Goal: Check status: Check status

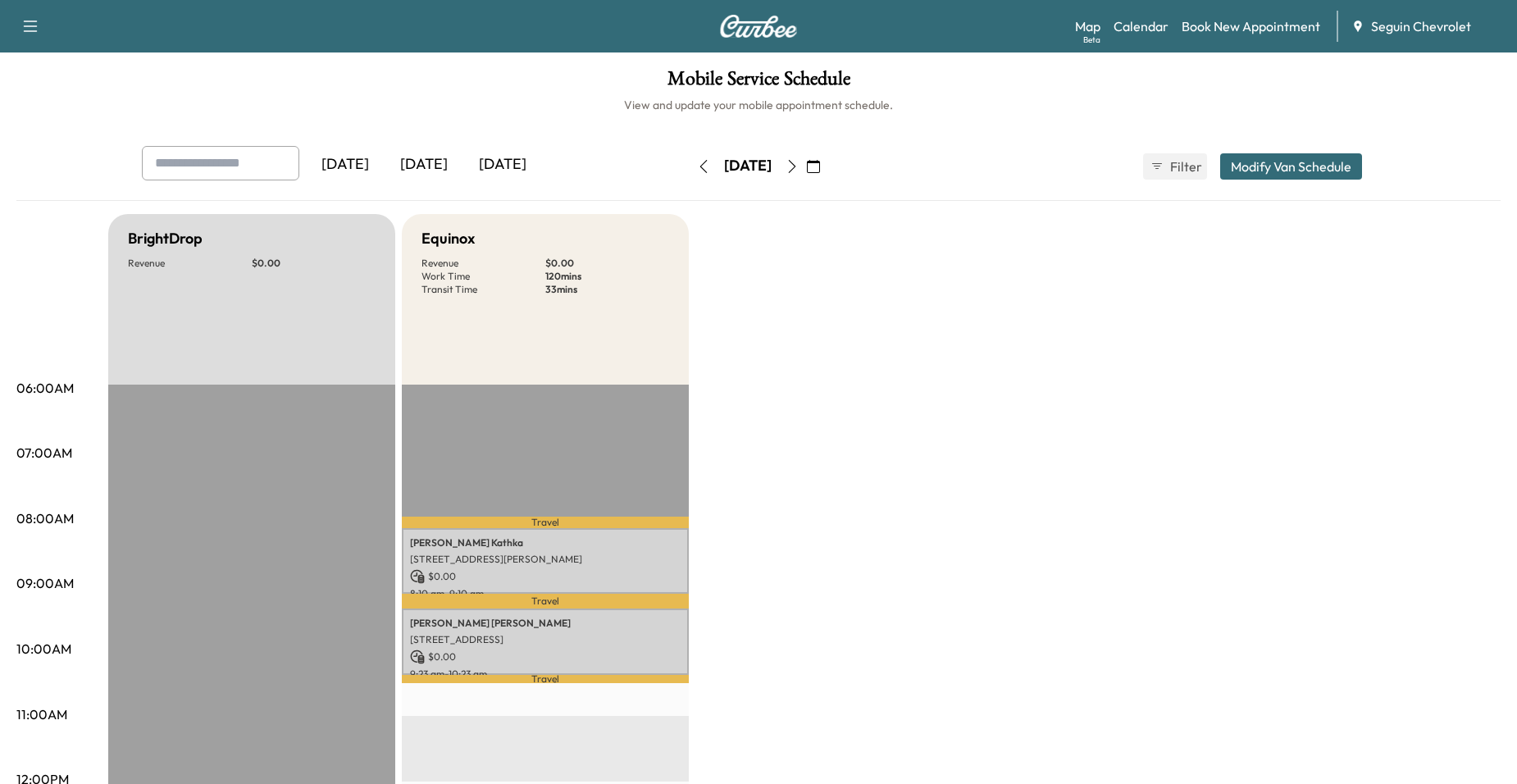
click at [820, 169] on icon "button" at bounding box center [813, 166] width 13 height 13
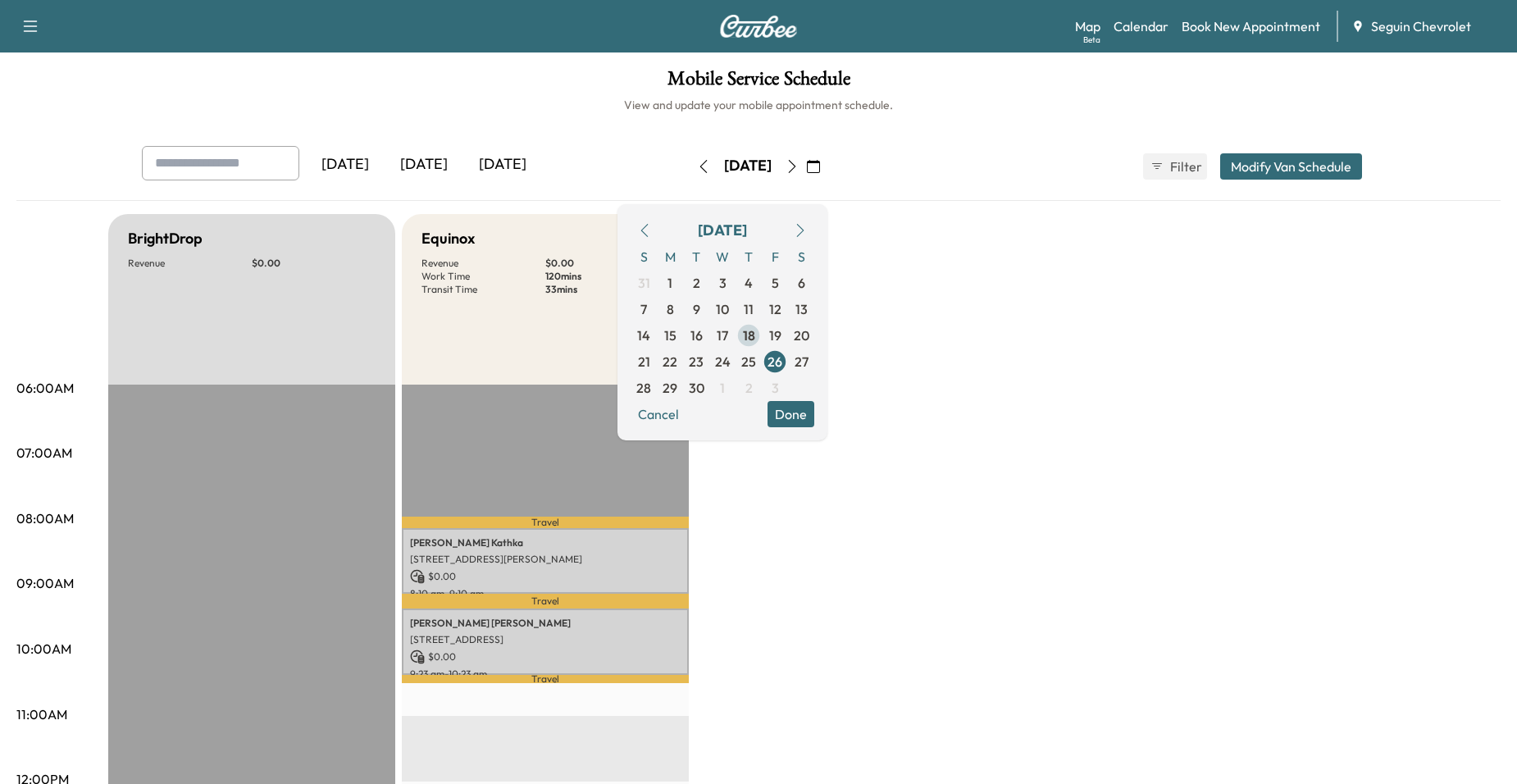
click at [755, 338] on span "18" at bounding box center [749, 335] width 12 height 19
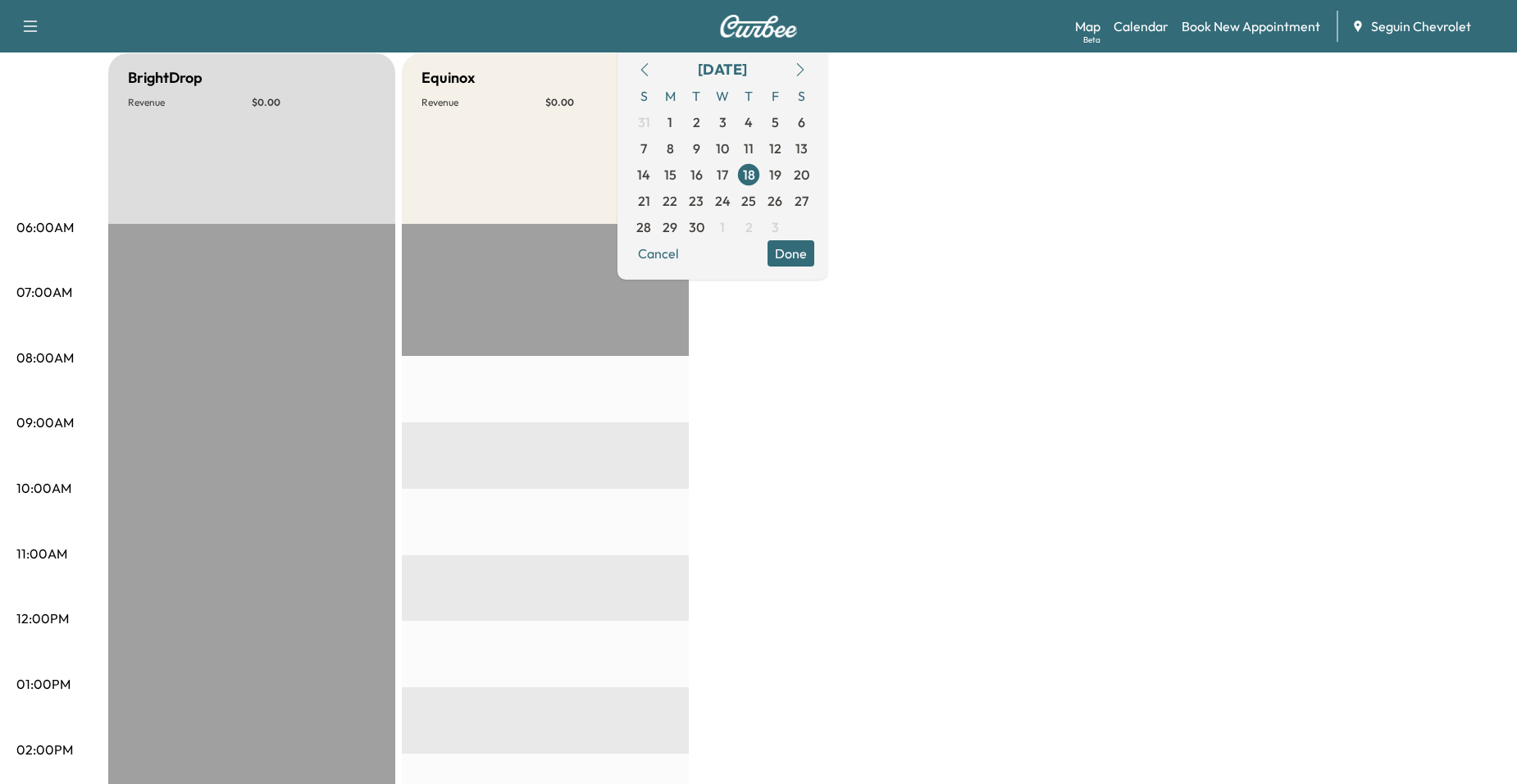
scroll to position [164, 0]
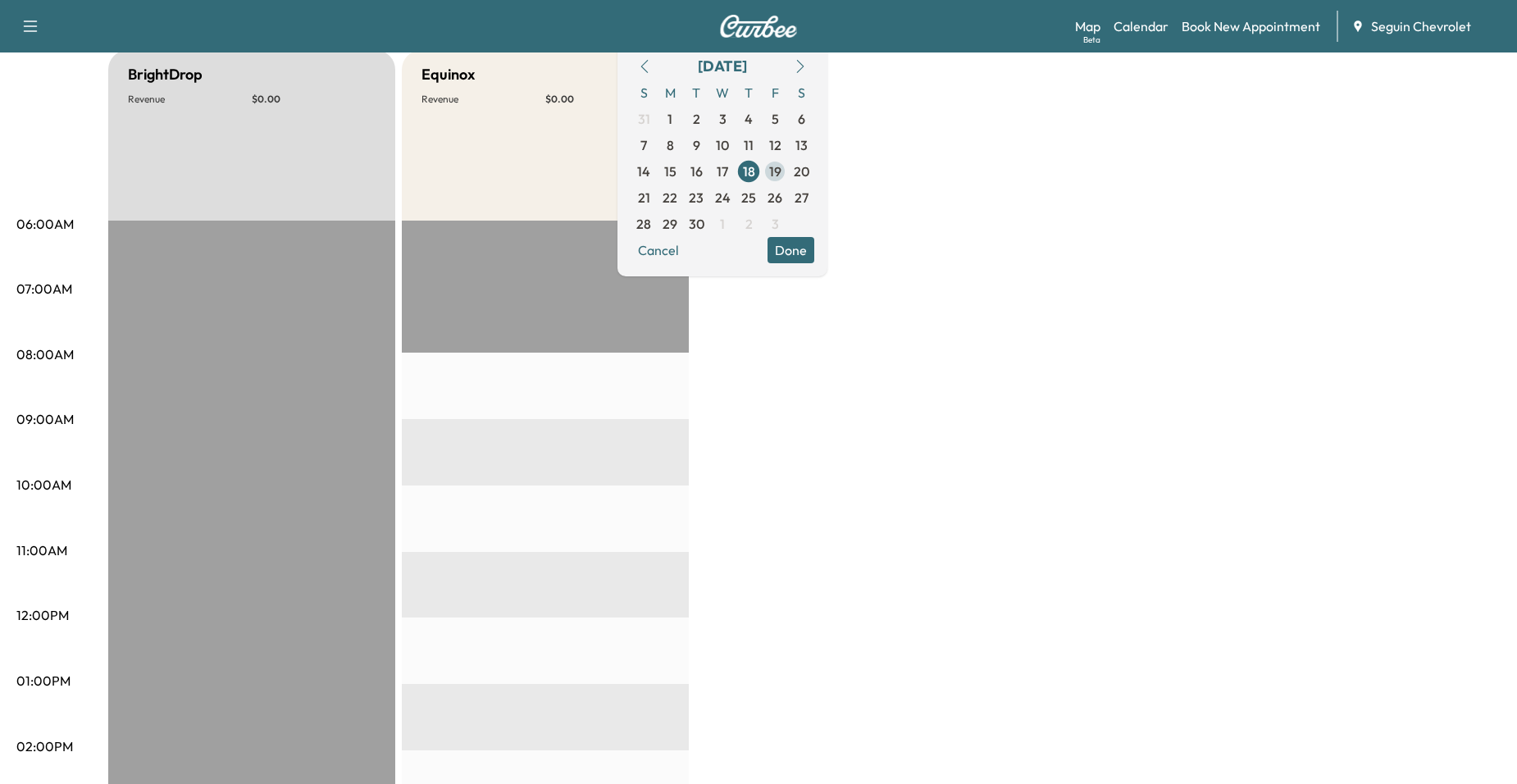
click at [782, 170] on span "19" at bounding box center [776, 171] width 12 height 19
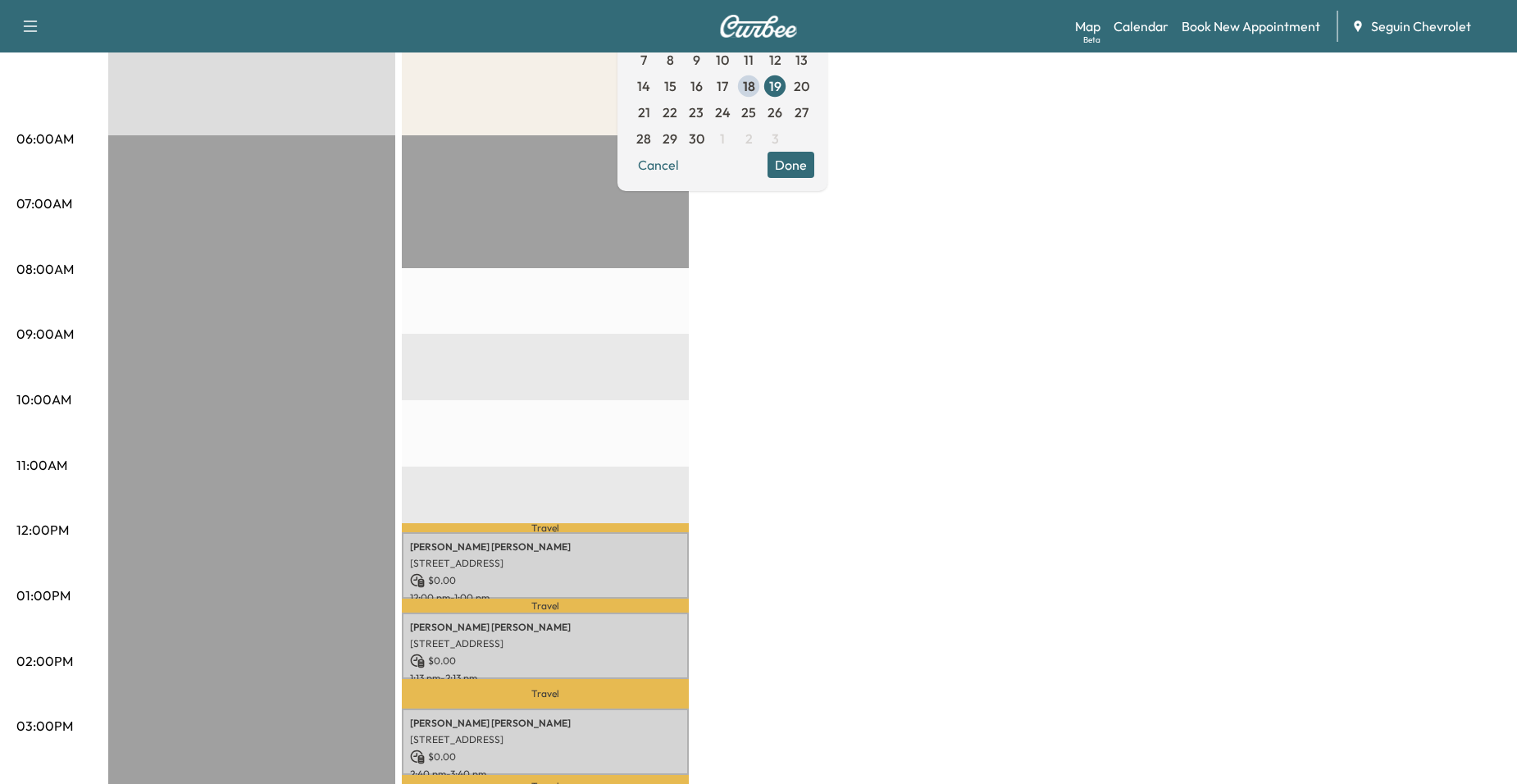
scroll to position [164, 0]
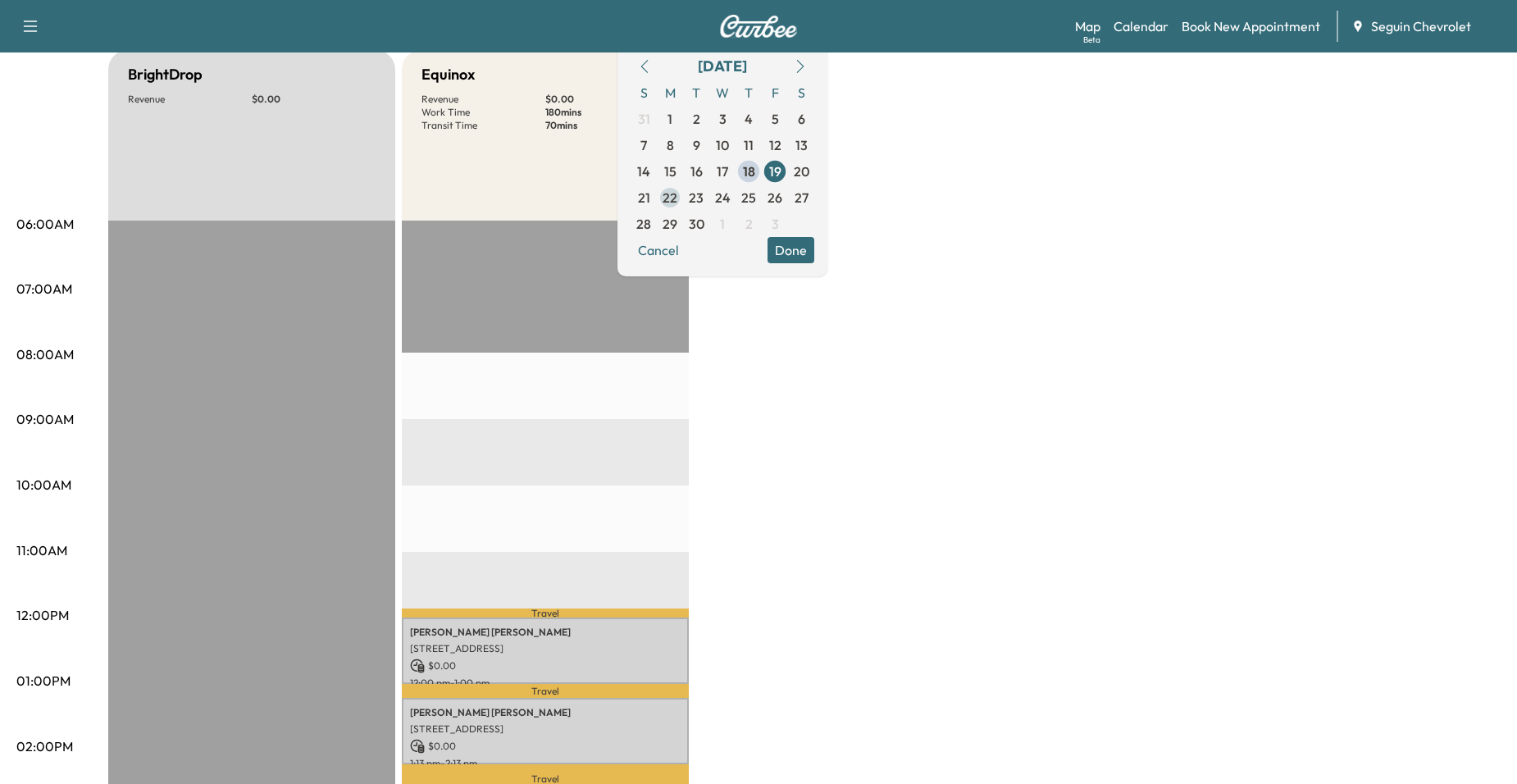
click at [677, 189] on span "22" at bounding box center [669, 198] width 15 height 19
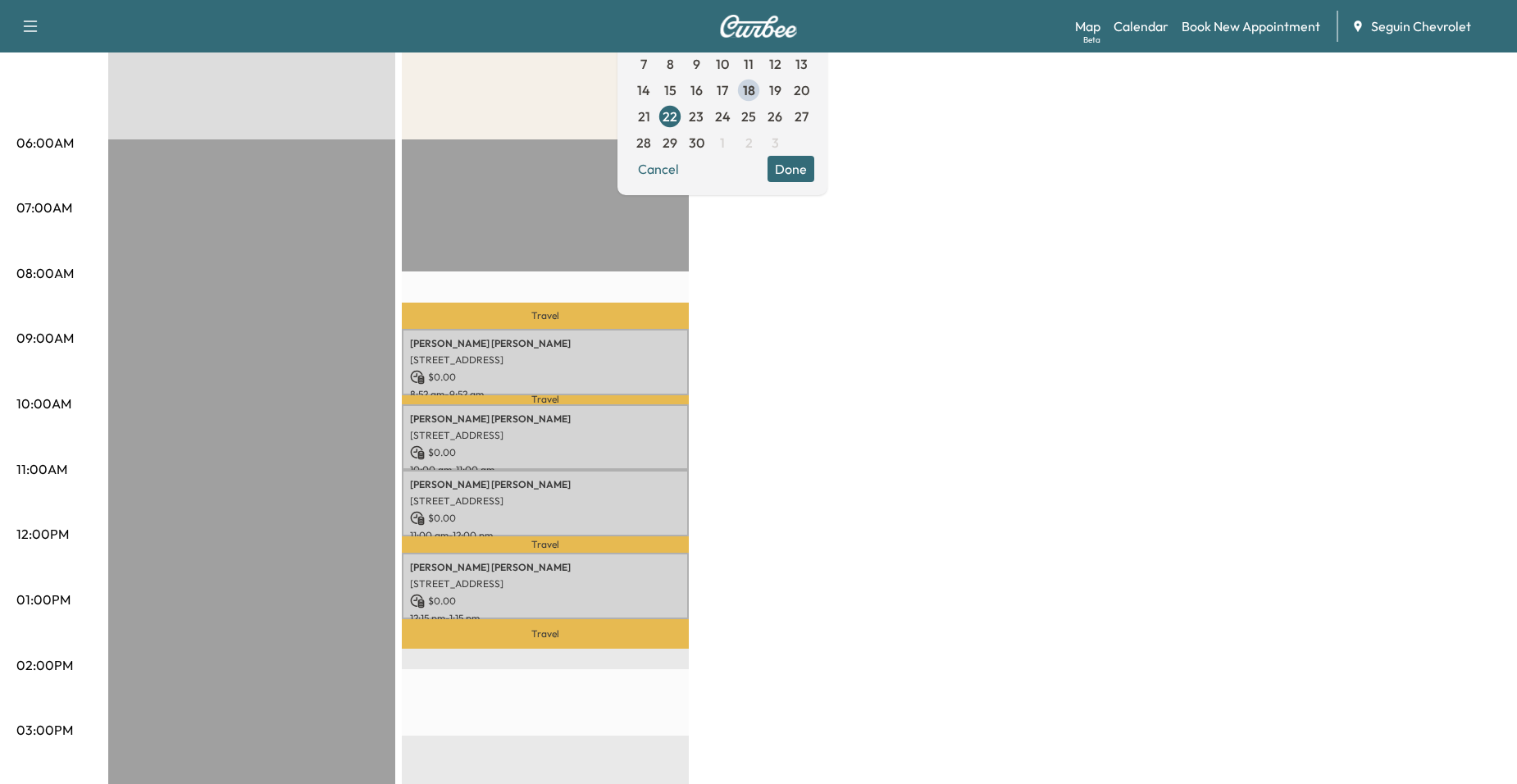
scroll to position [246, 0]
click at [704, 115] on span "23" at bounding box center [696, 115] width 15 height 19
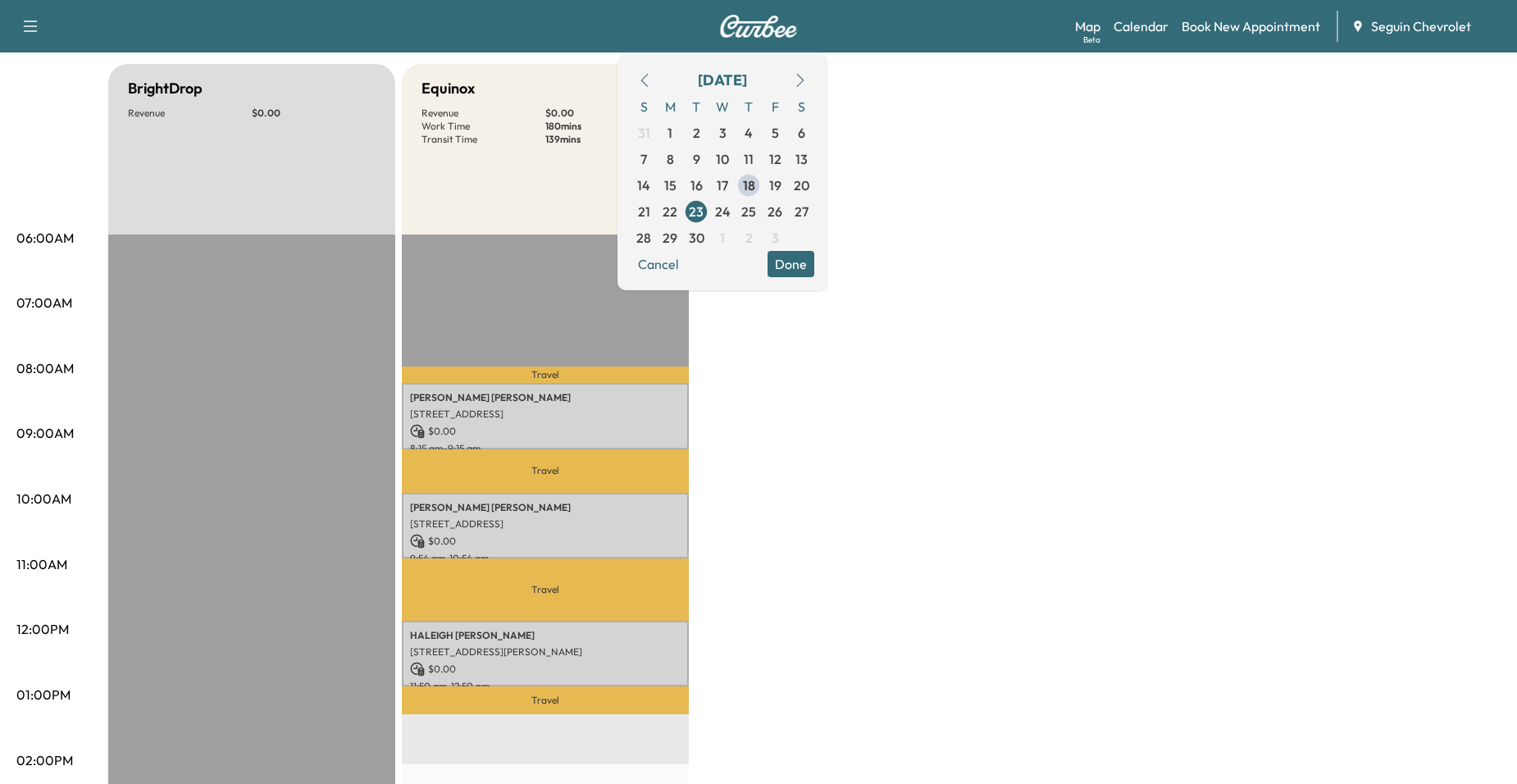
scroll to position [164, 0]
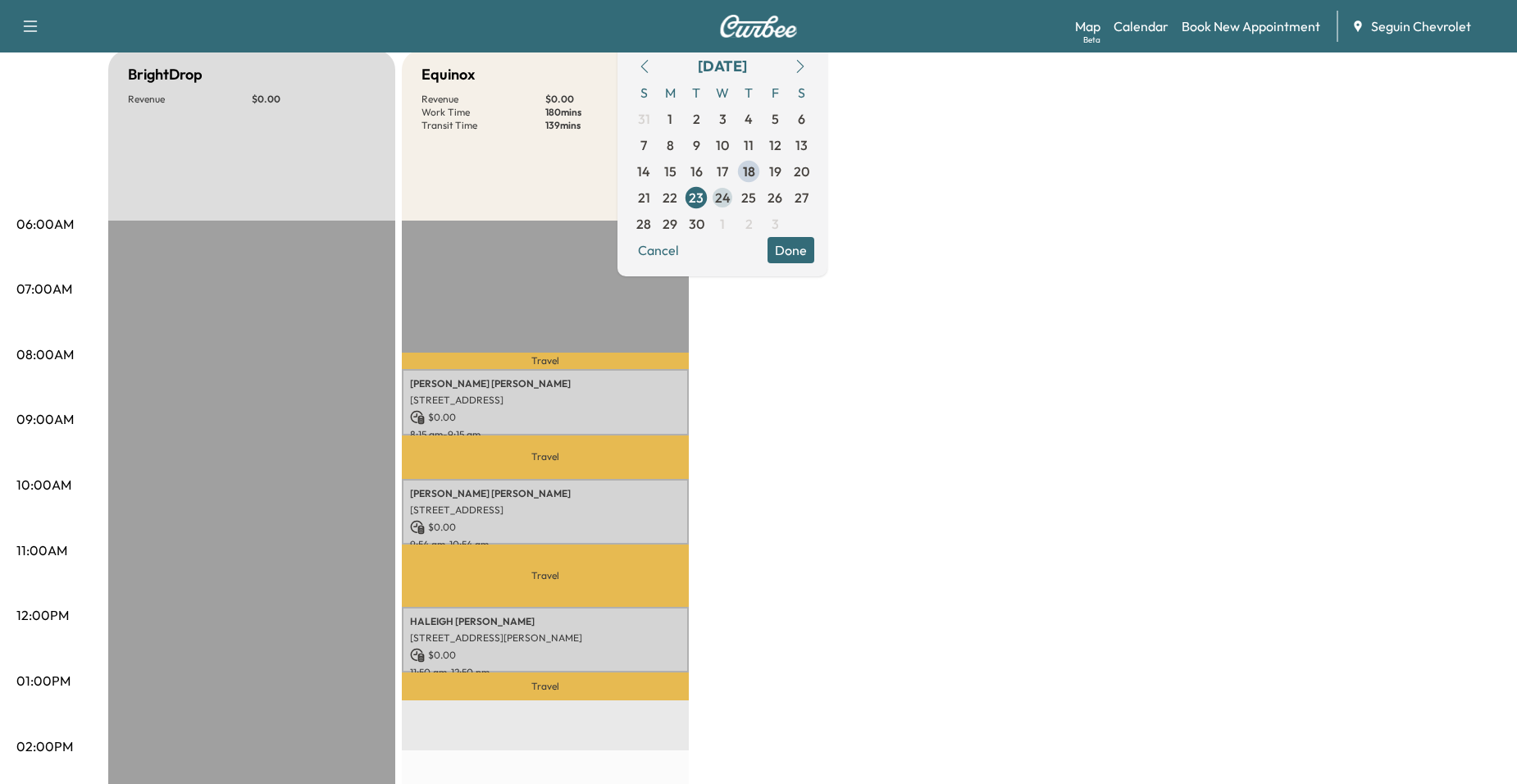
click at [731, 200] on span "24" at bounding box center [723, 198] width 16 height 19
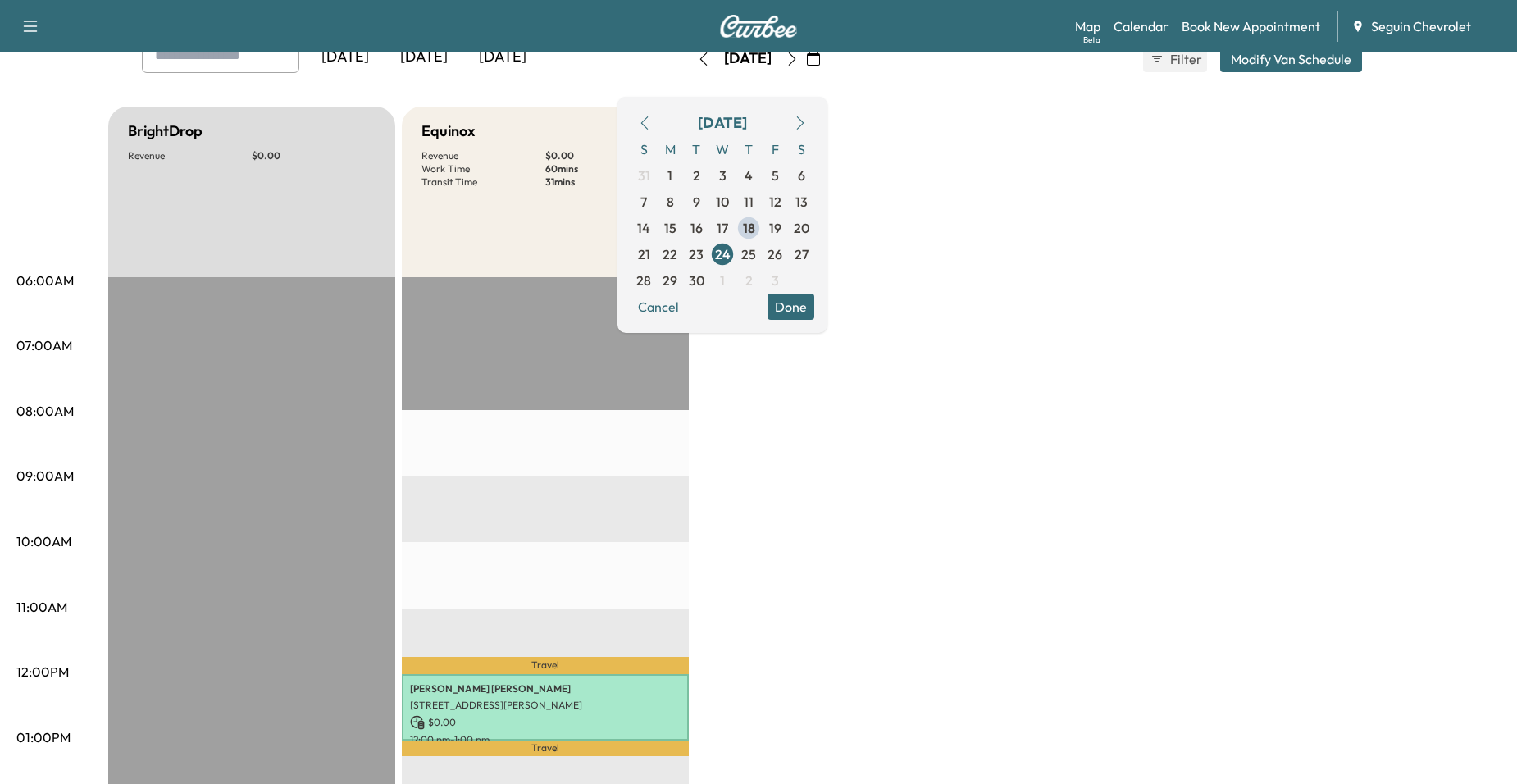
scroll to position [246, 0]
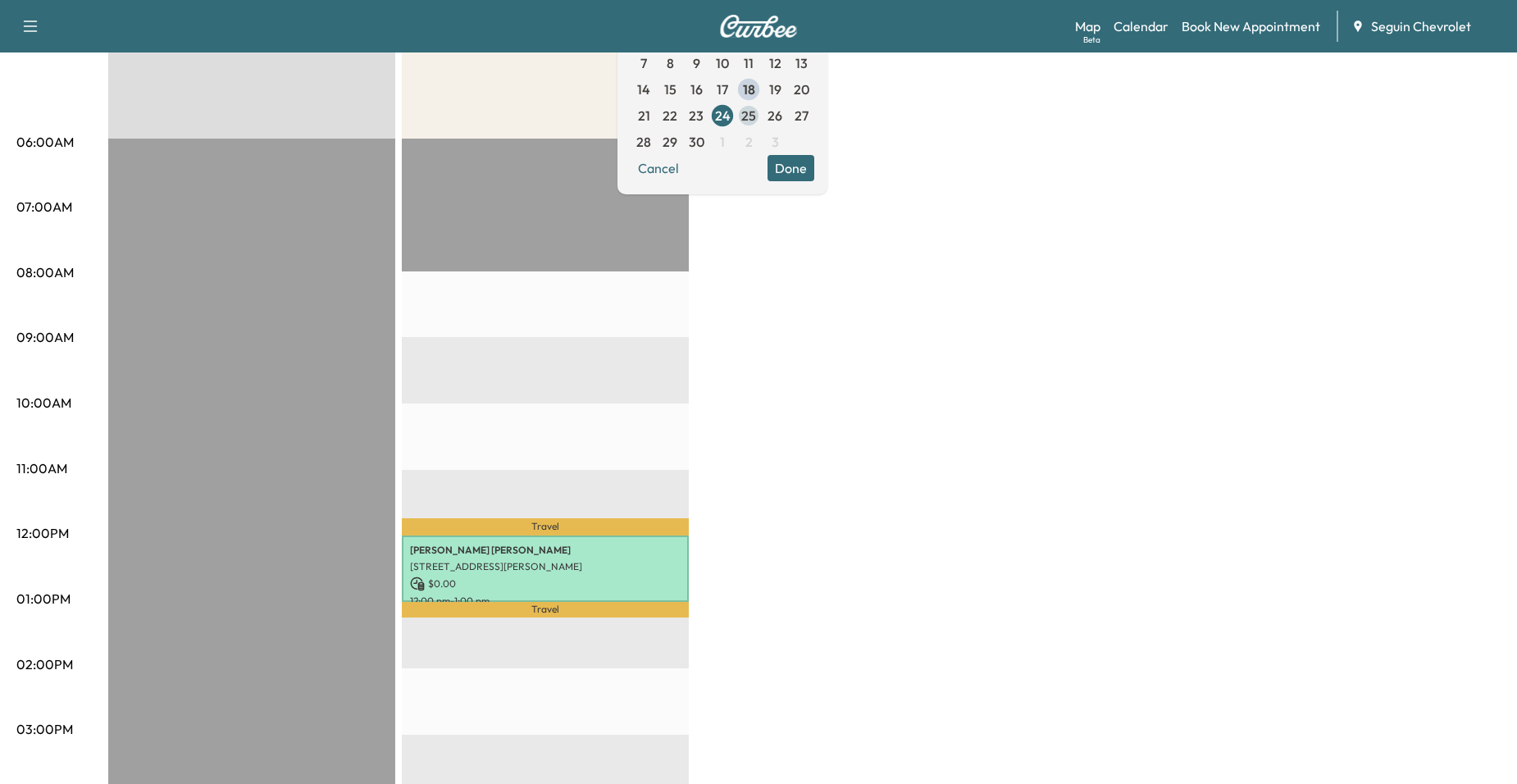
click at [756, 109] on span "25" at bounding box center [748, 115] width 15 height 19
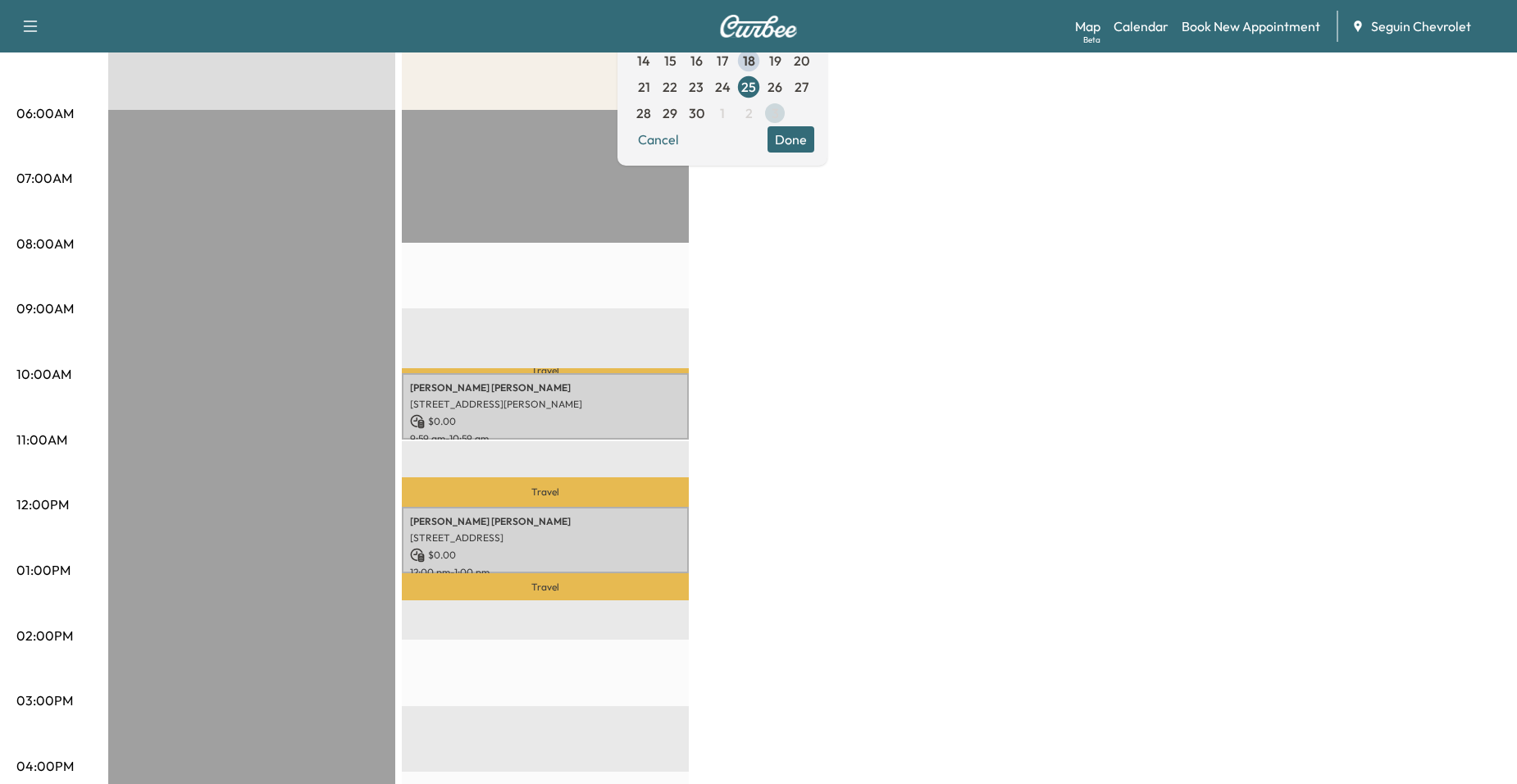
scroll to position [246, 0]
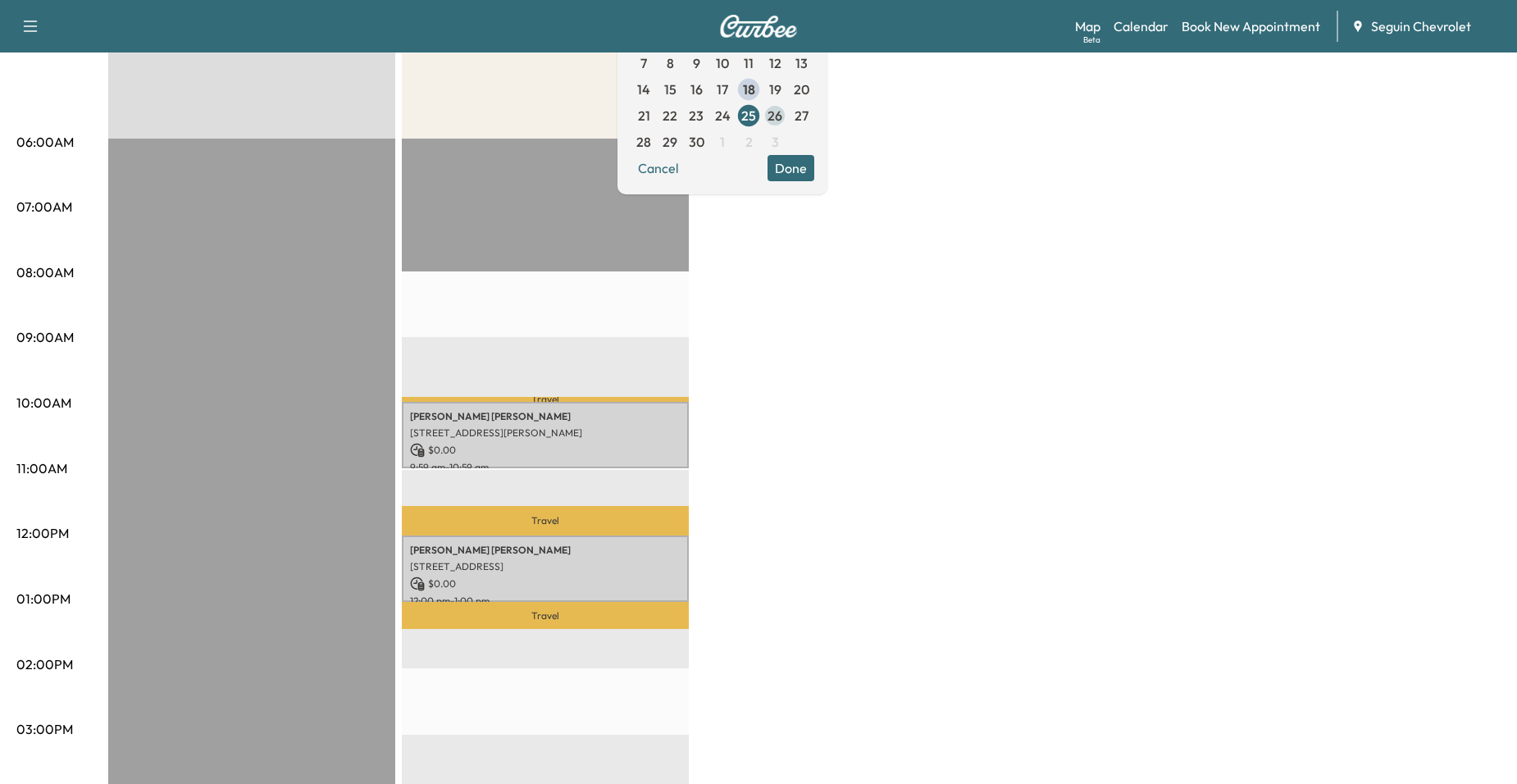
click at [783, 120] on span "26" at bounding box center [775, 115] width 15 height 19
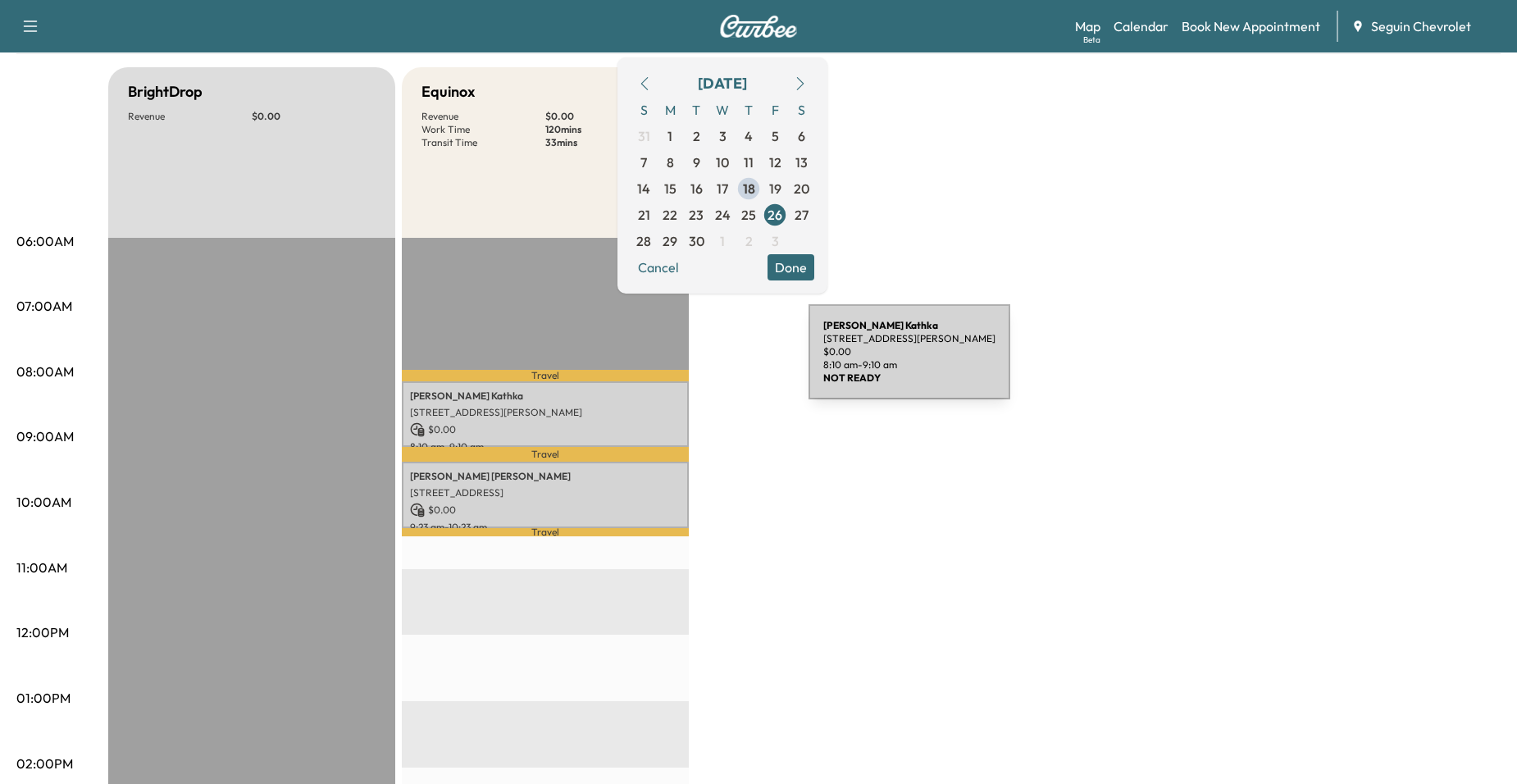
scroll to position [164, 0]
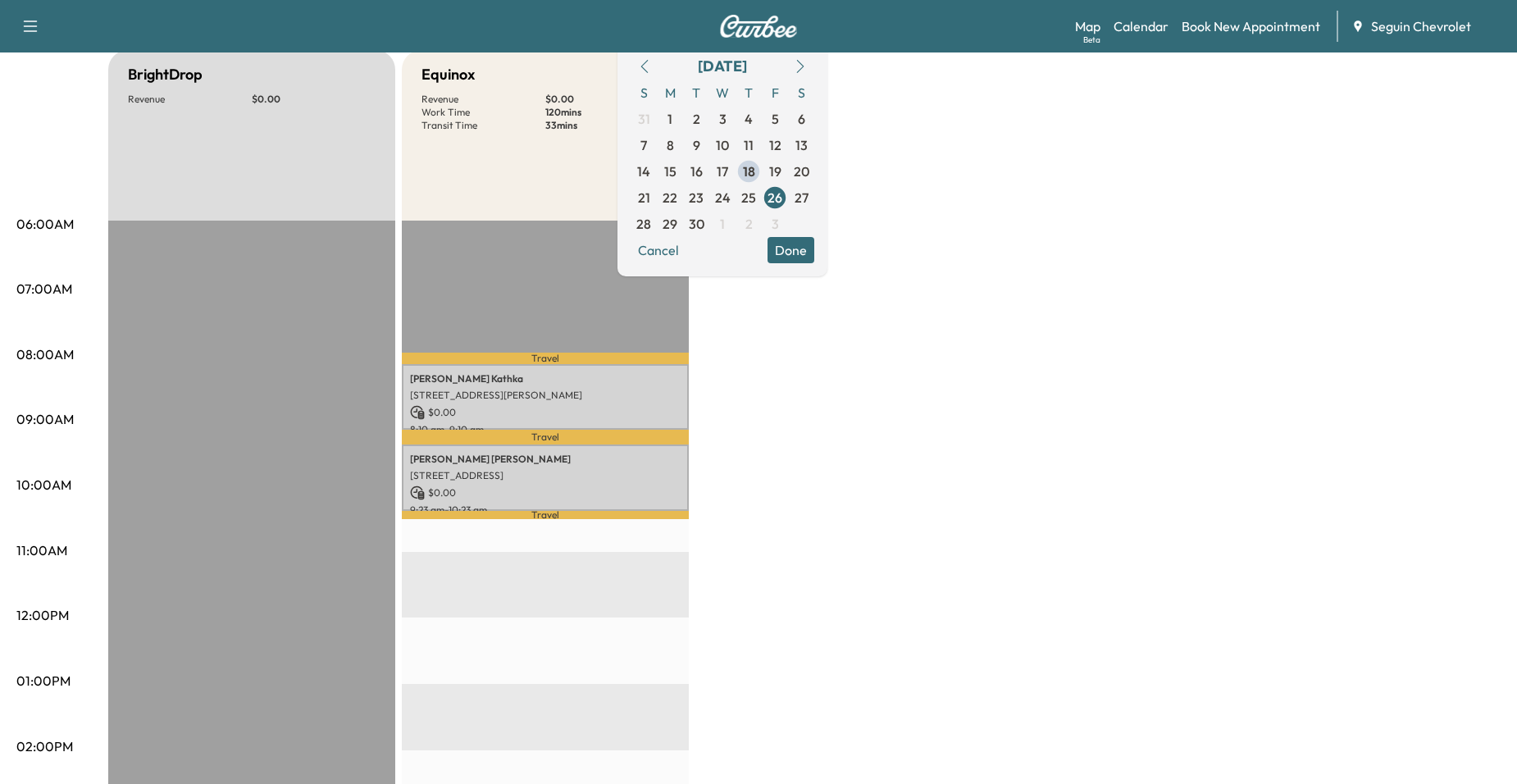
click at [756, 378] on div "BrightDrop Revenue $ 0.00 EST Start Equinox Revenue $ 0.00 Work Time 120 mins T…" at bounding box center [805, 665] width 1393 height 1230
click at [814, 252] on button "Done" at bounding box center [791, 250] width 47 height 26
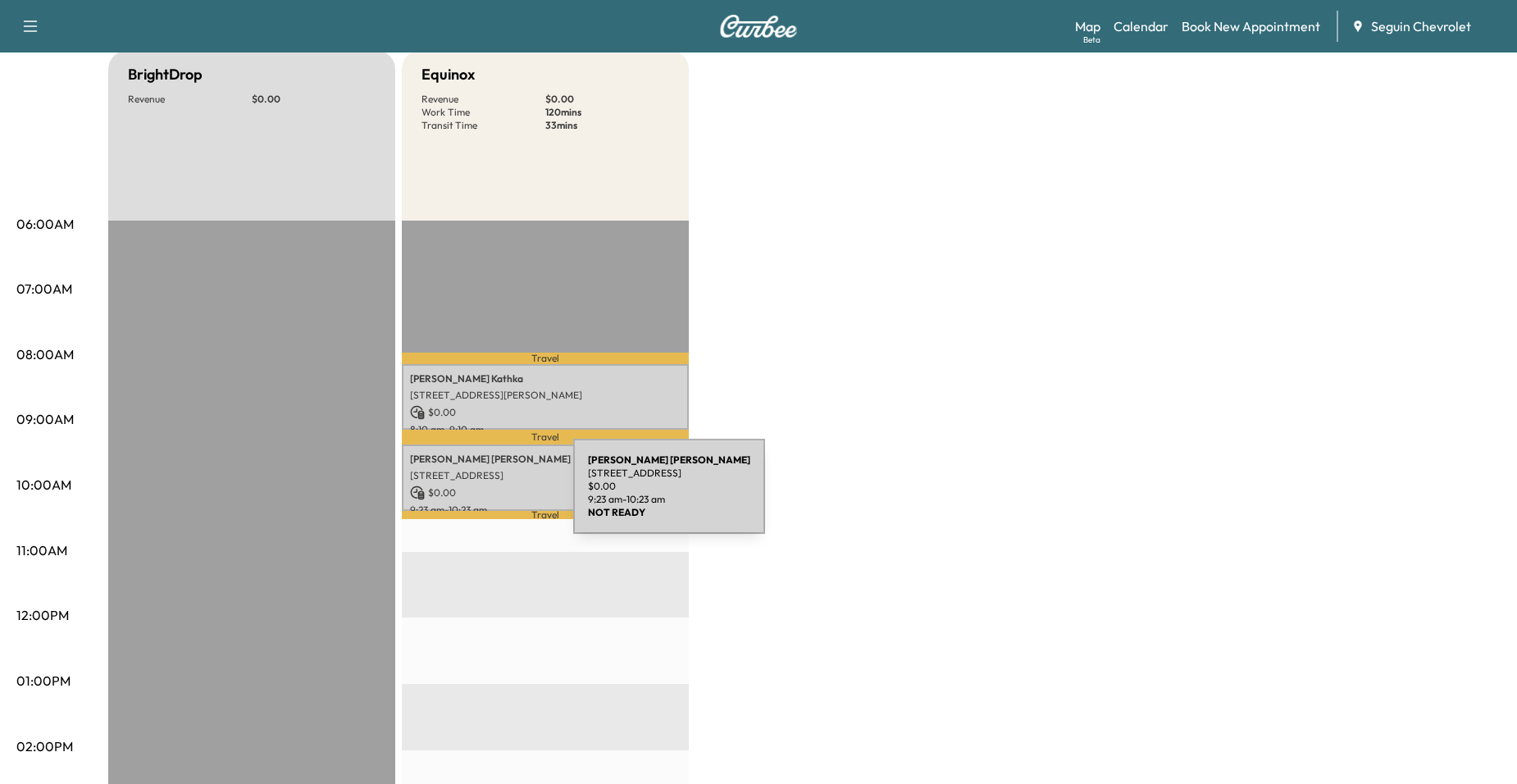
click at [451, 496] on p "$ 0.00" at bounding box center [545, 493] width 271 height 15
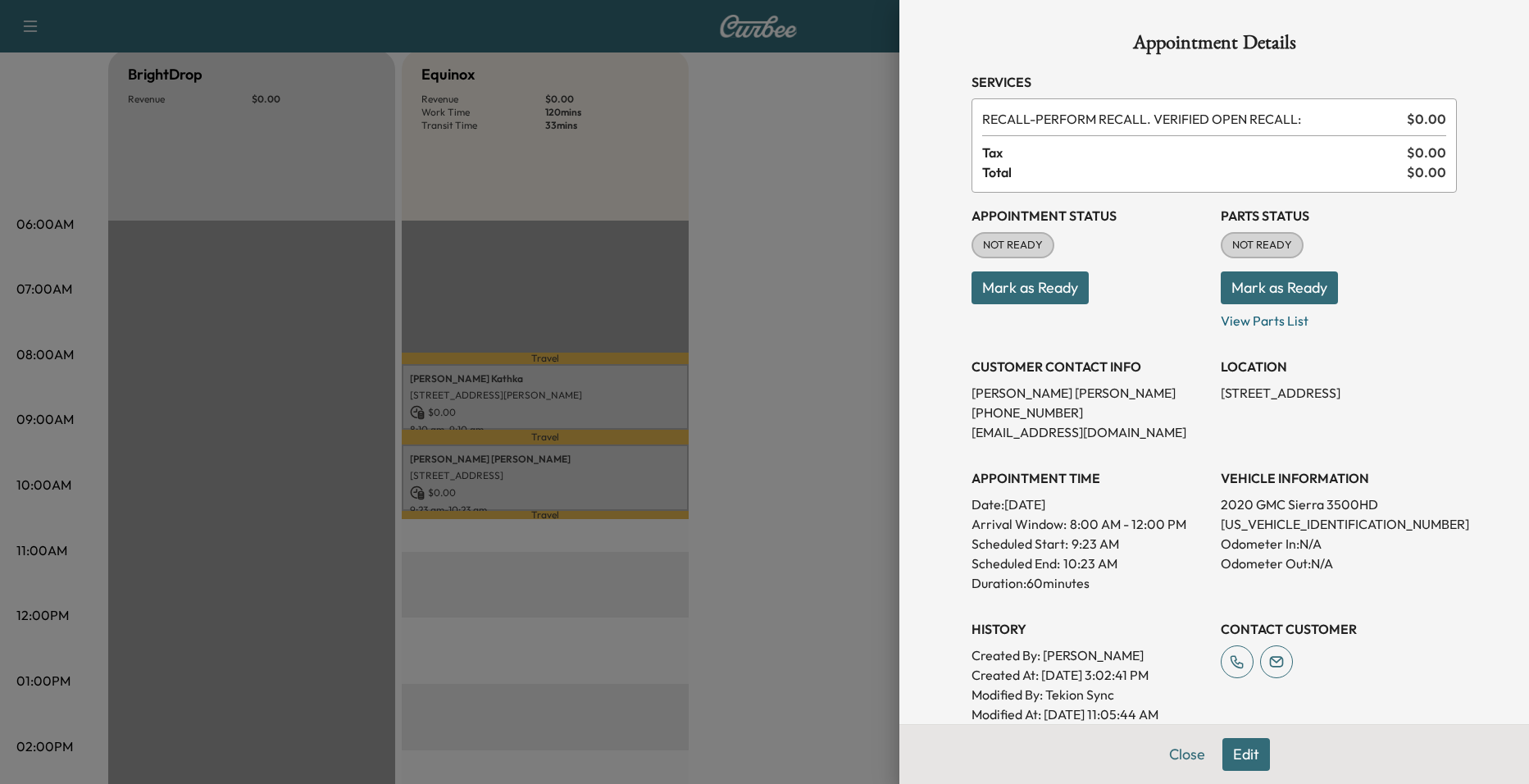
click at [835, 472] on div at bounding box center [764, 392] width 1529 height 784
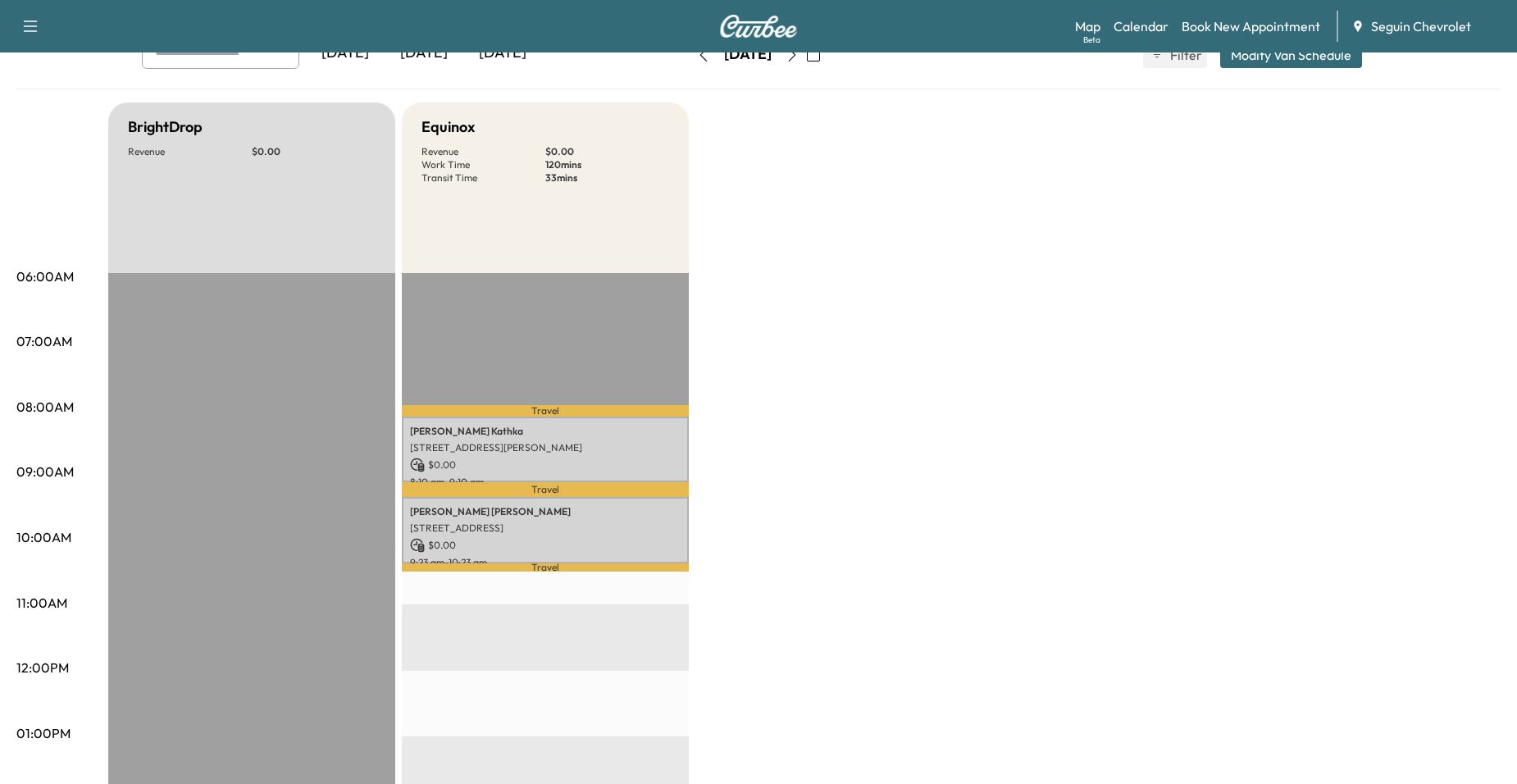
scroll to position [82, 0]
